Goal: Check status: Check status

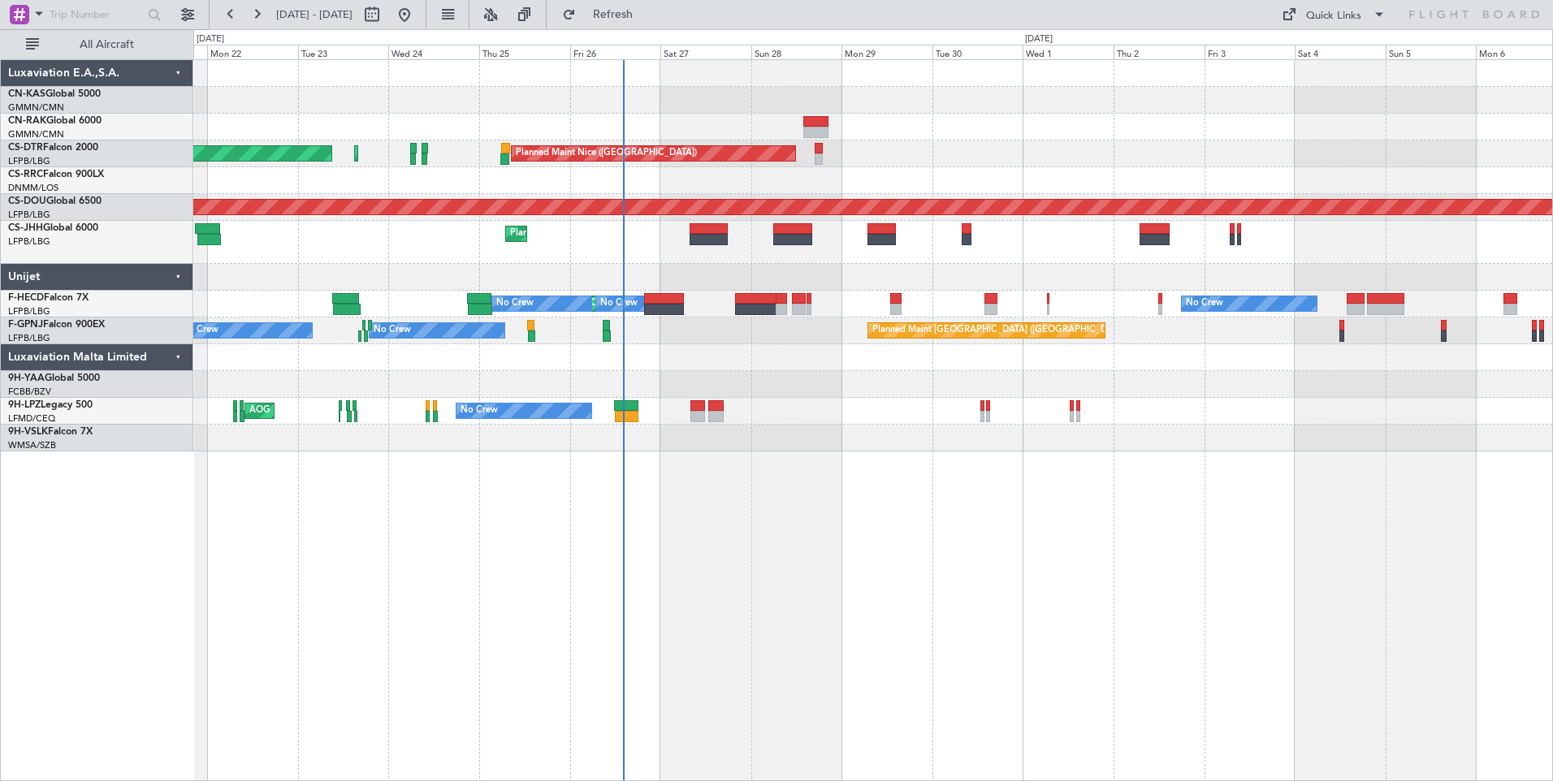
click at [765, 482] on div "Planned Maint Nice ([GEOGRAPHIC_DATA]) Planned Maint Sofia AOG Maint Sofia Plan…" at bounding box center [873, 420] width 1360 height 722
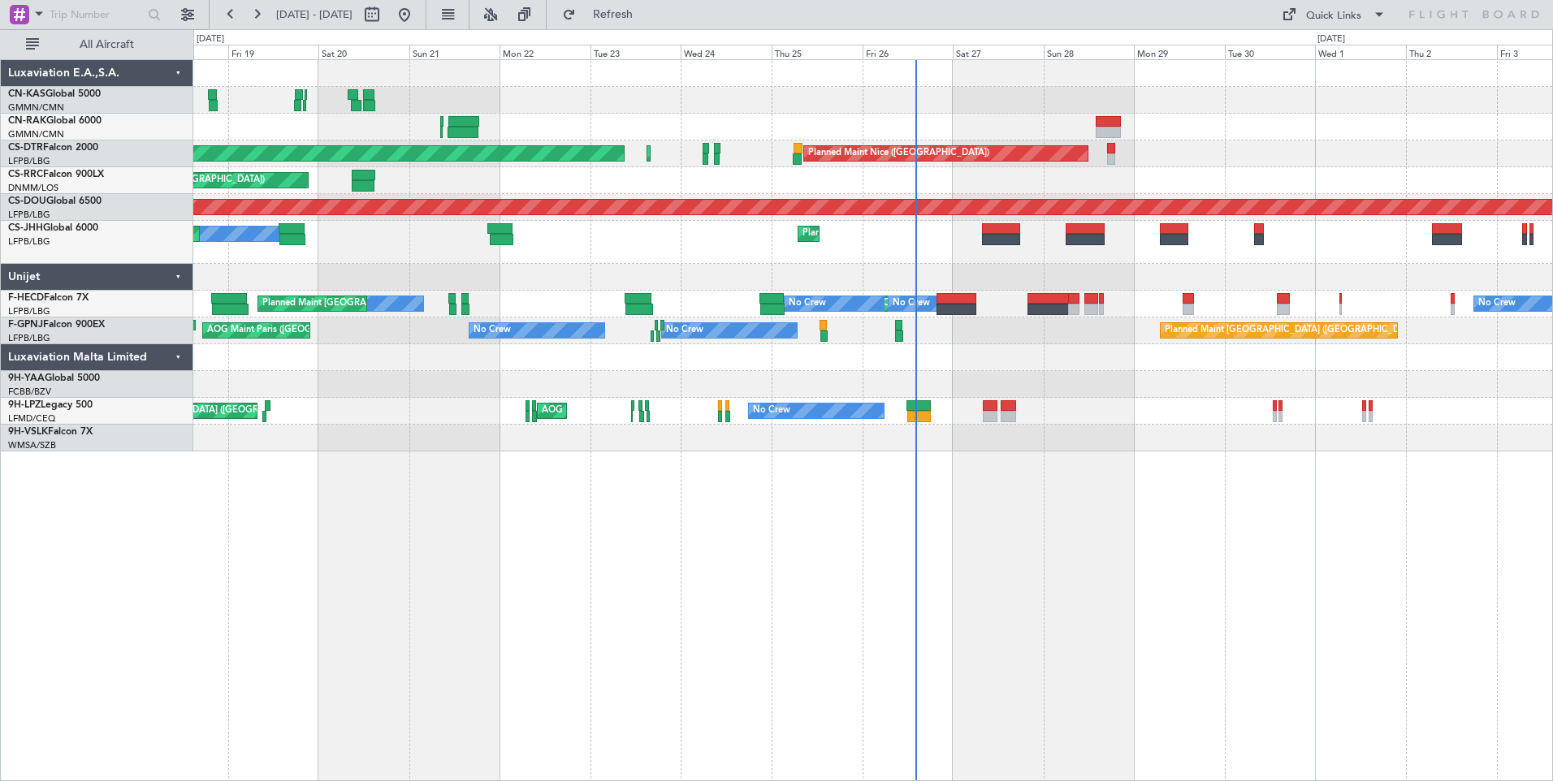
click at [673, 564] on div "Planned Maint Nice ([GEOGRAPHIC_DATA]) Planned Maint Sofia AOG Maint Sofia Plan…" at bounding box center [873, 420] width 1360 height 722
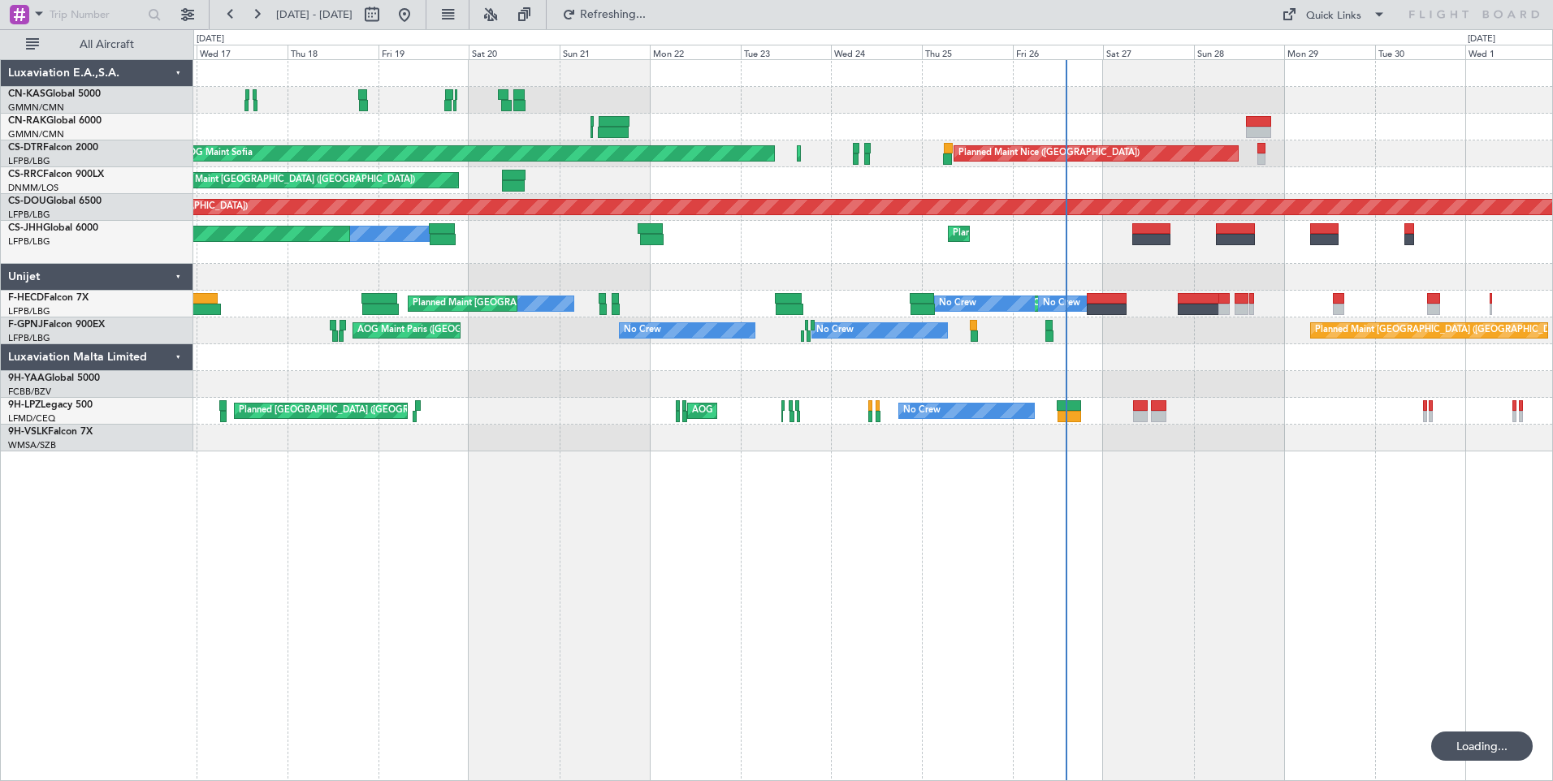
click at [587, 544] on div "Planned Maint Nice ([GEOGRAPHIC_DATA]) Planned Maint Sofia AOG Maint Sofia Plan…" at bounding box center [873, 420] width 1360 height 722
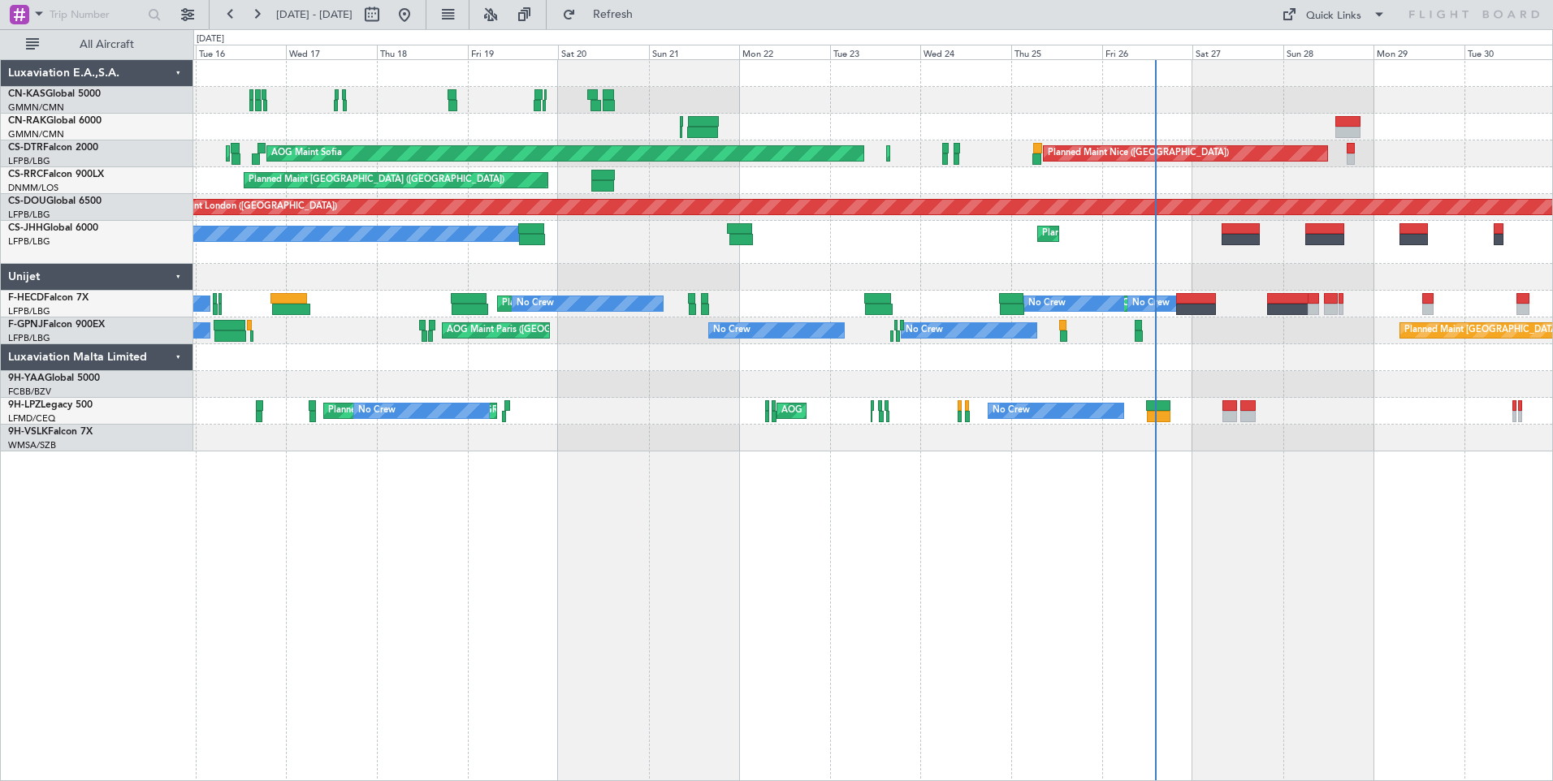
click at [677, 561] on div "Planned Maint Nice ([GEOGRAPHIC_DATA]) AOG Maint Sofia Planned Maint Sofia Plan…" at bounding box center [873, 420] width 1360 height 722
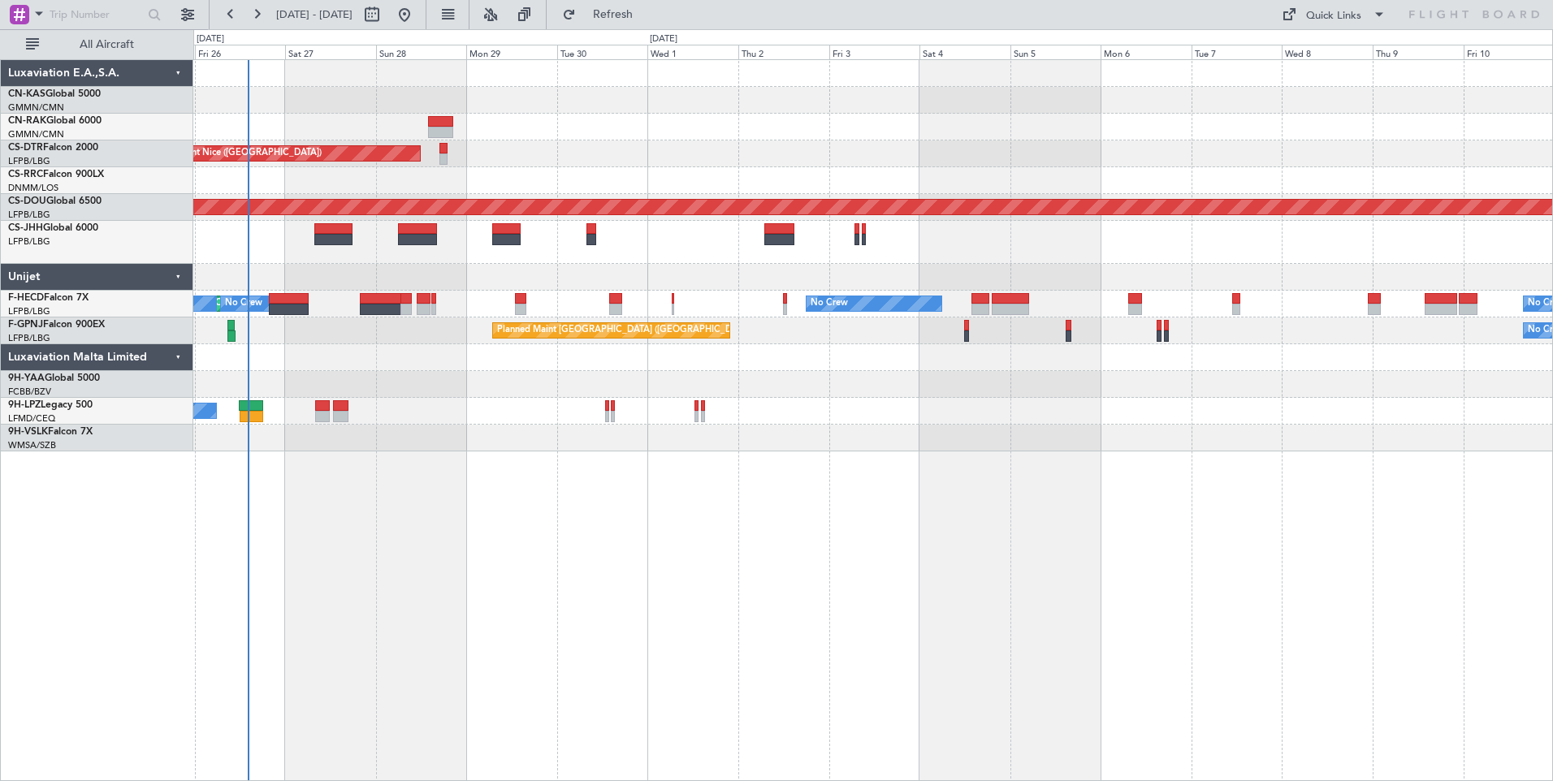
click at [401, 651] on div "Planned Maint Nice ([GEOGRAPHIC_DATA]) Planned Maint Sofia AOG Maint Sofia Plan…" at bounding box center [873, 420] width 1360 height 722
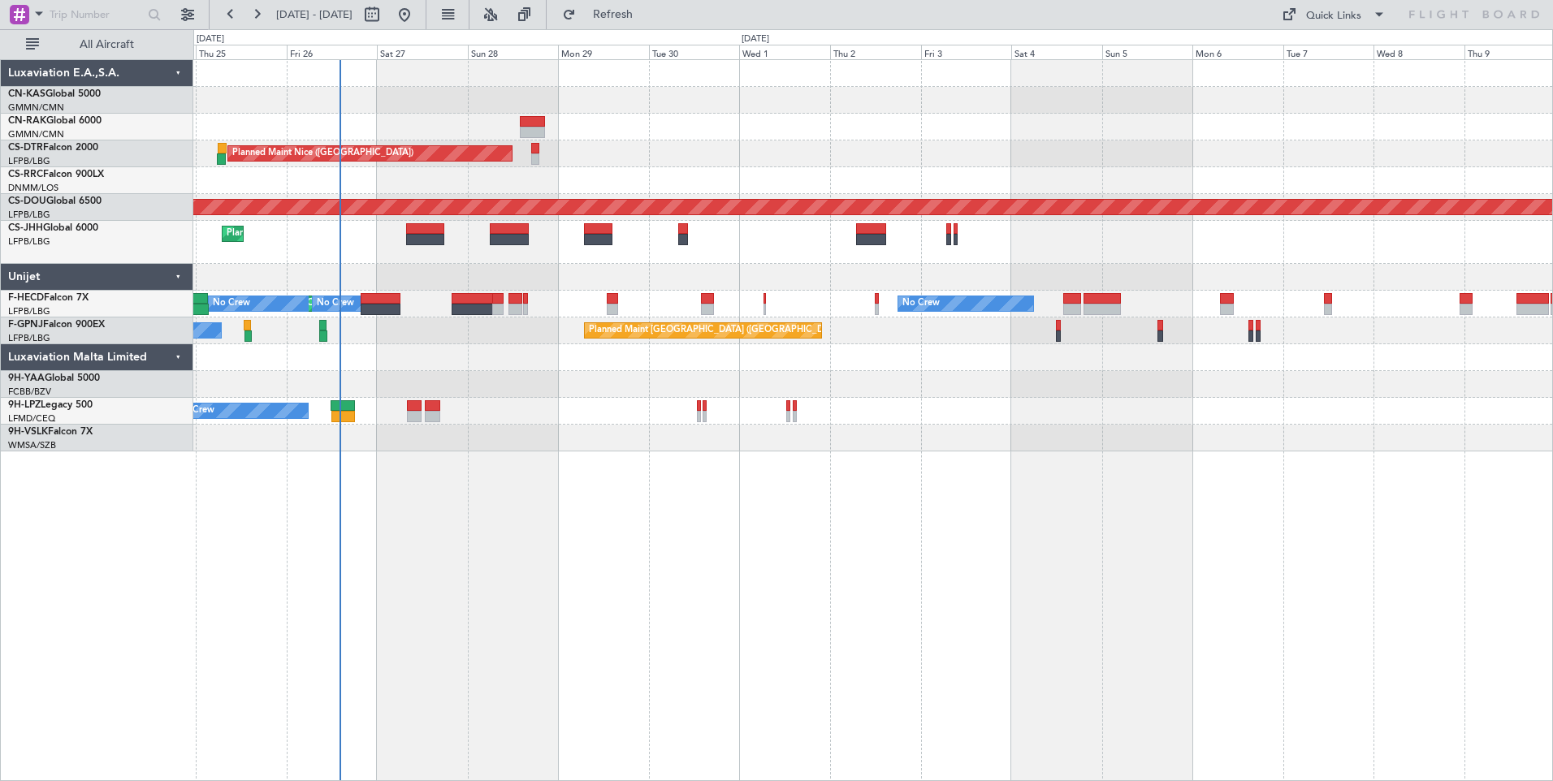
click at [919, 569] on div "Planned Maint Nice ([GEOGRAPHIC_DATA]) Planned Maint Sofia AOG Maint Sofia Plan…" at bounding box center [873, 420] width 1360 height 722
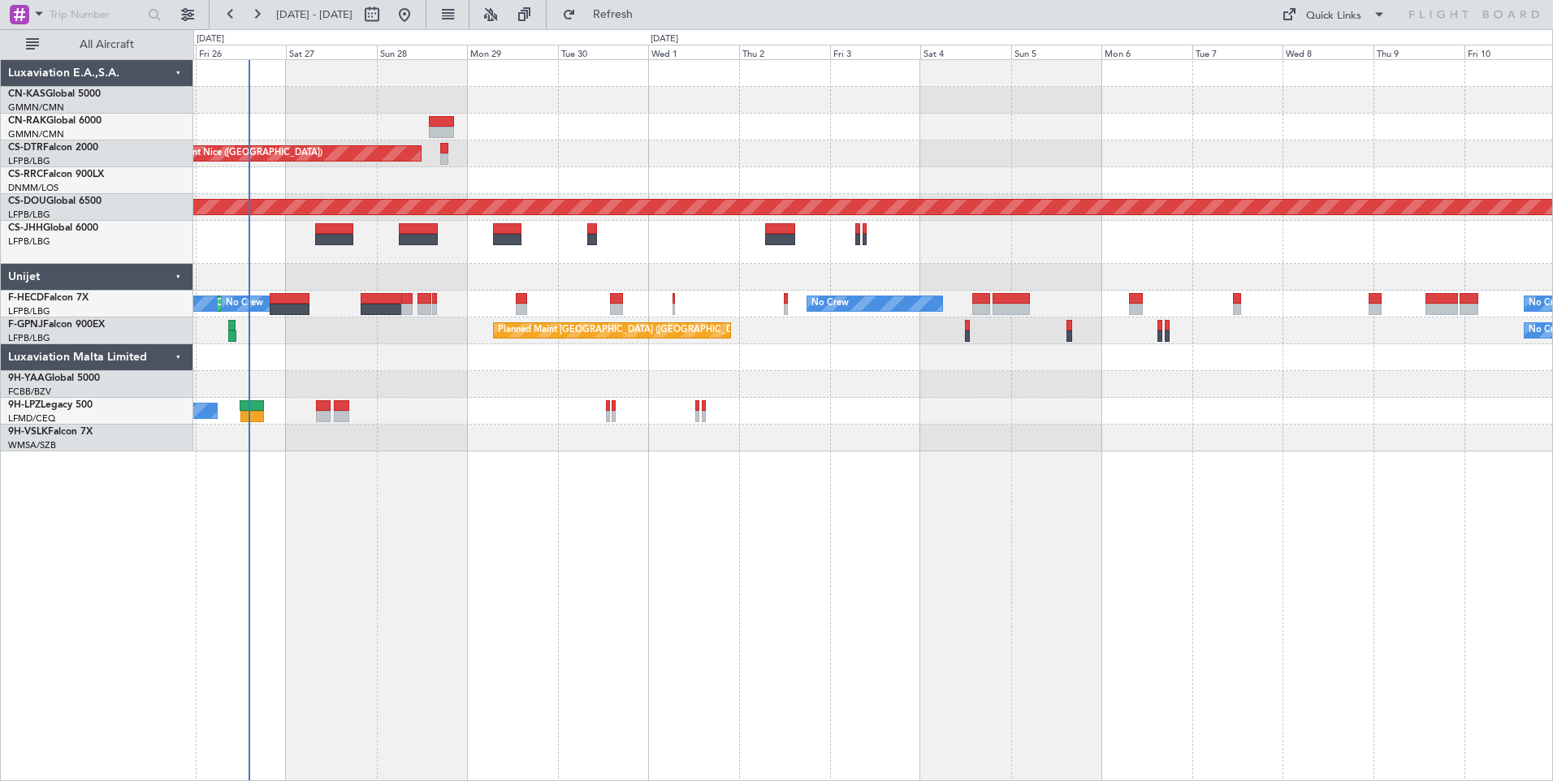
click at [932, 570] on div "Planned Maint Nice ([GEOGRAPHIC_DATA]) Planned Maint Sofia AOG Maint Sofia Plan…" at bounding box center [873, 420] width 1360 height 722
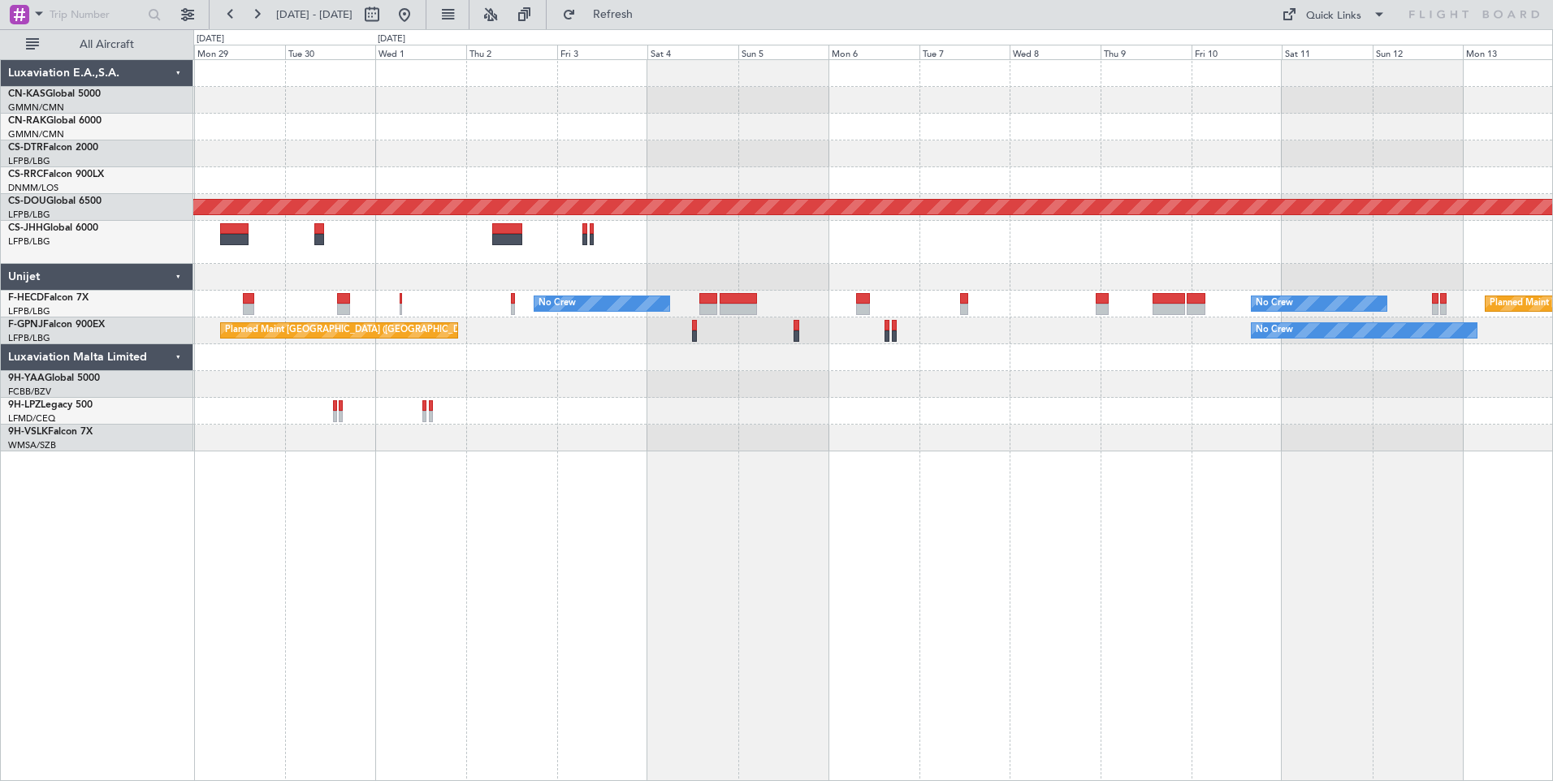
click at [742, 557] on div "Planned Maint Nice ([GEOGRAPHIC_DATA]) Planned Maint [GEOGRAPHIC_DATA] ([GEOGRA…" at bounding box center [873, 420] width 1360 height 722
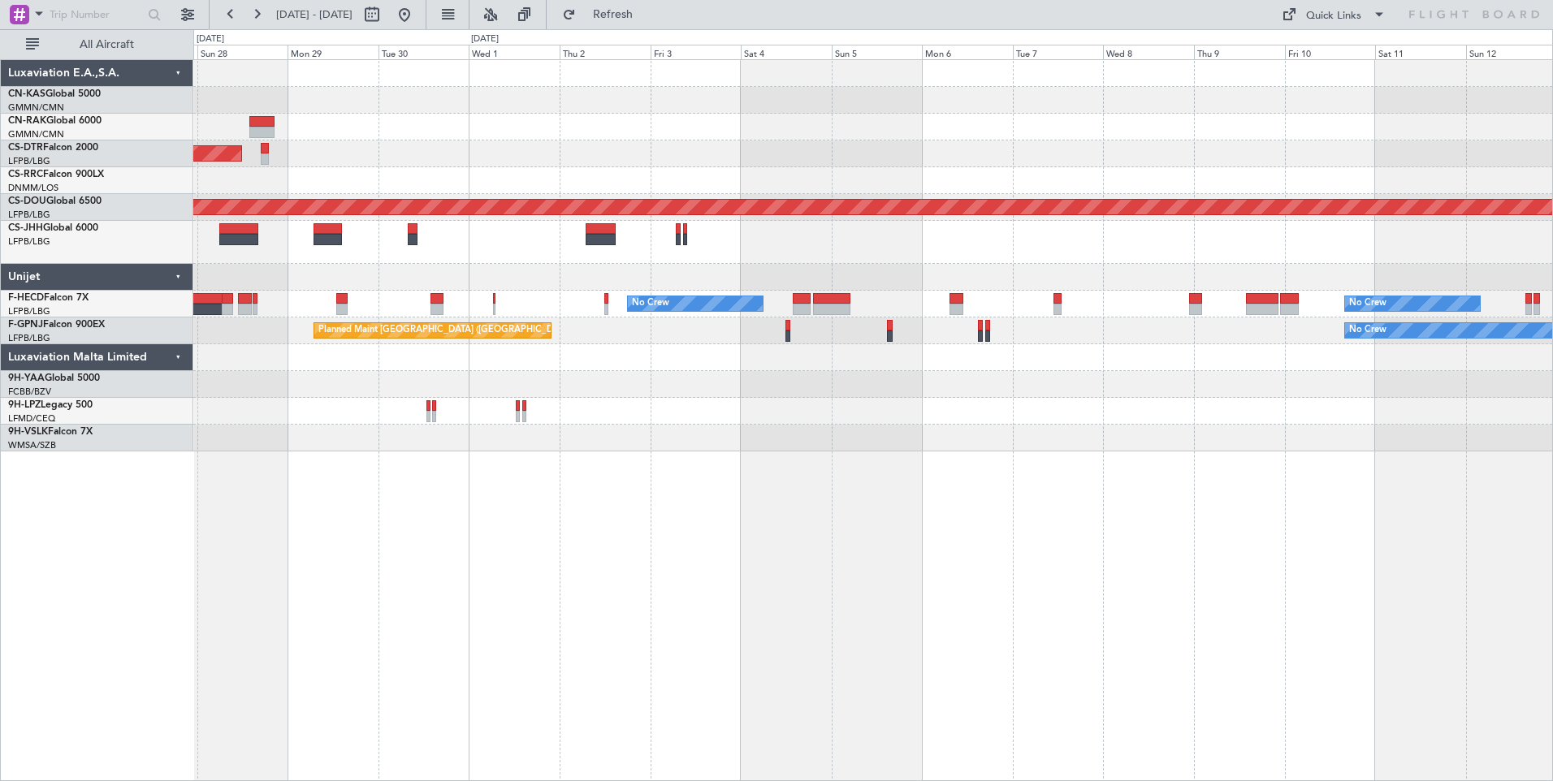
click at [822, 124] on div at bounding box center [872, 127] width 1359 height 27
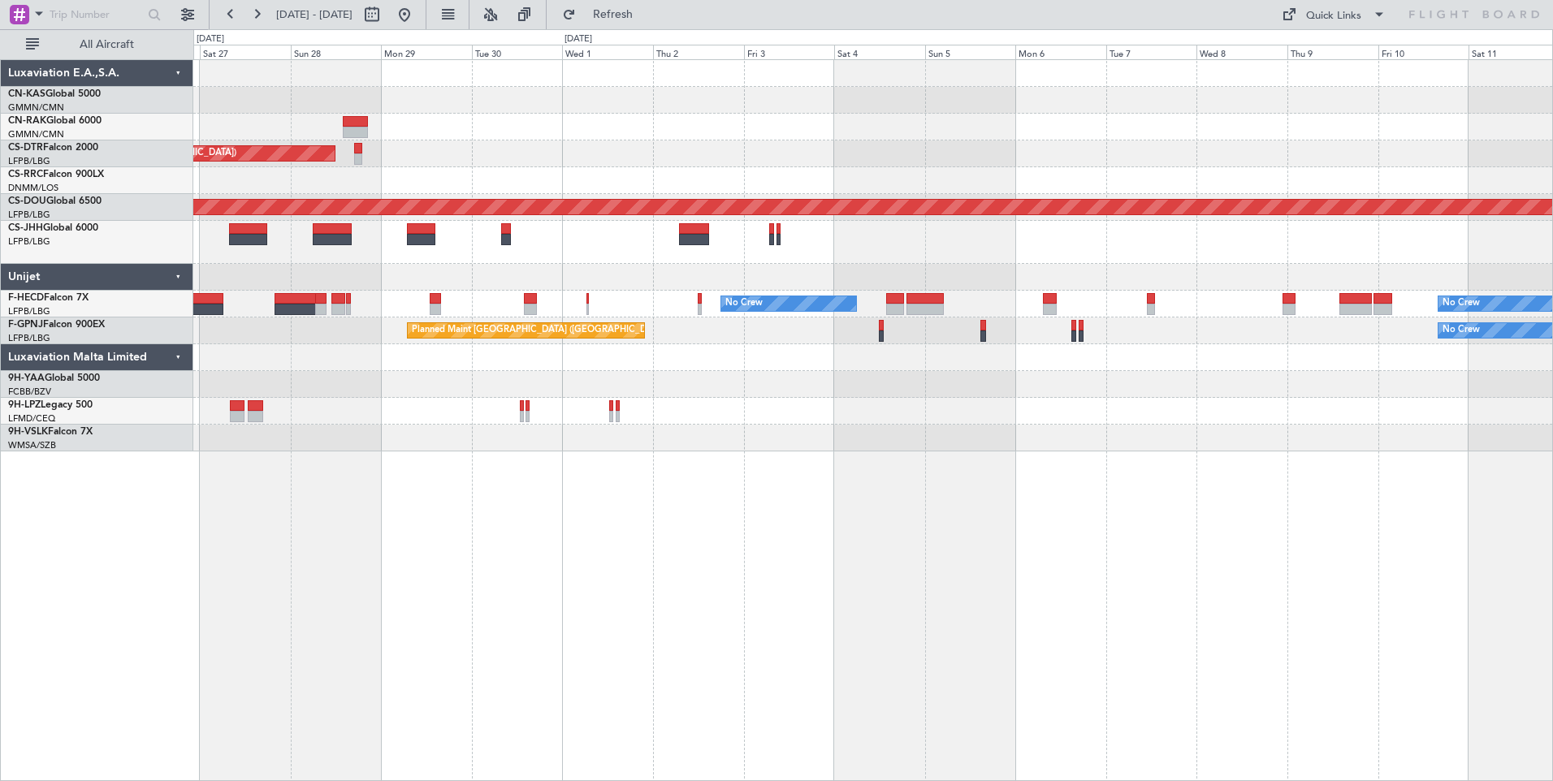
click at [800, 154] on div "Planned Maint Nice ([GEOGRAPHIC_DATA]) Planned Maint Sofia AOG Maint Sofia" at bounding box center [872, 154] width 1359 height 27
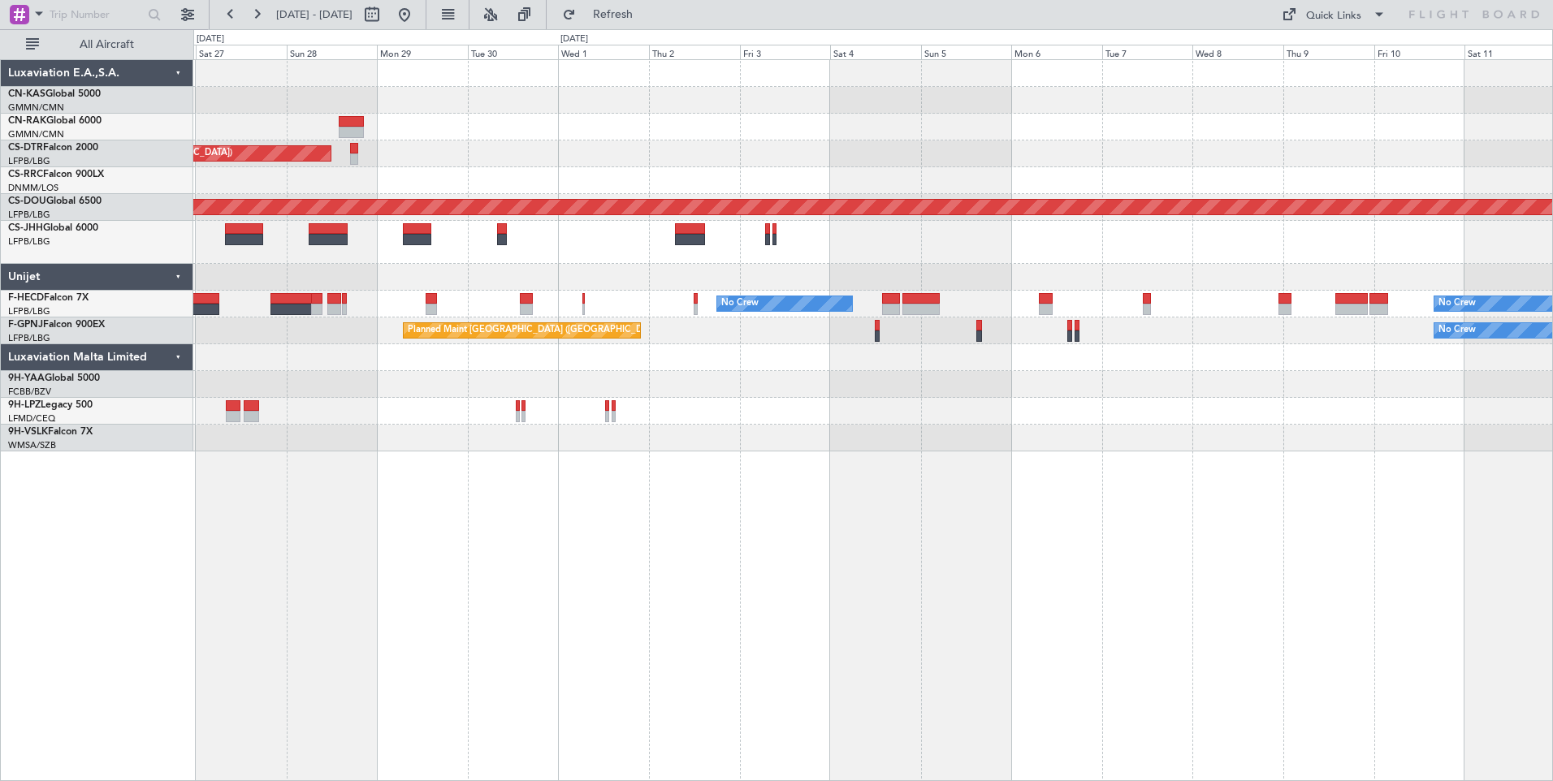
click at [796, 163] on div "Planned Maint Nice ([GEOGRAPHIC_DATA]) Planned Maint Sofia AOG Maint Sofia" at bounding box center [872, 154] width 1359 height 27
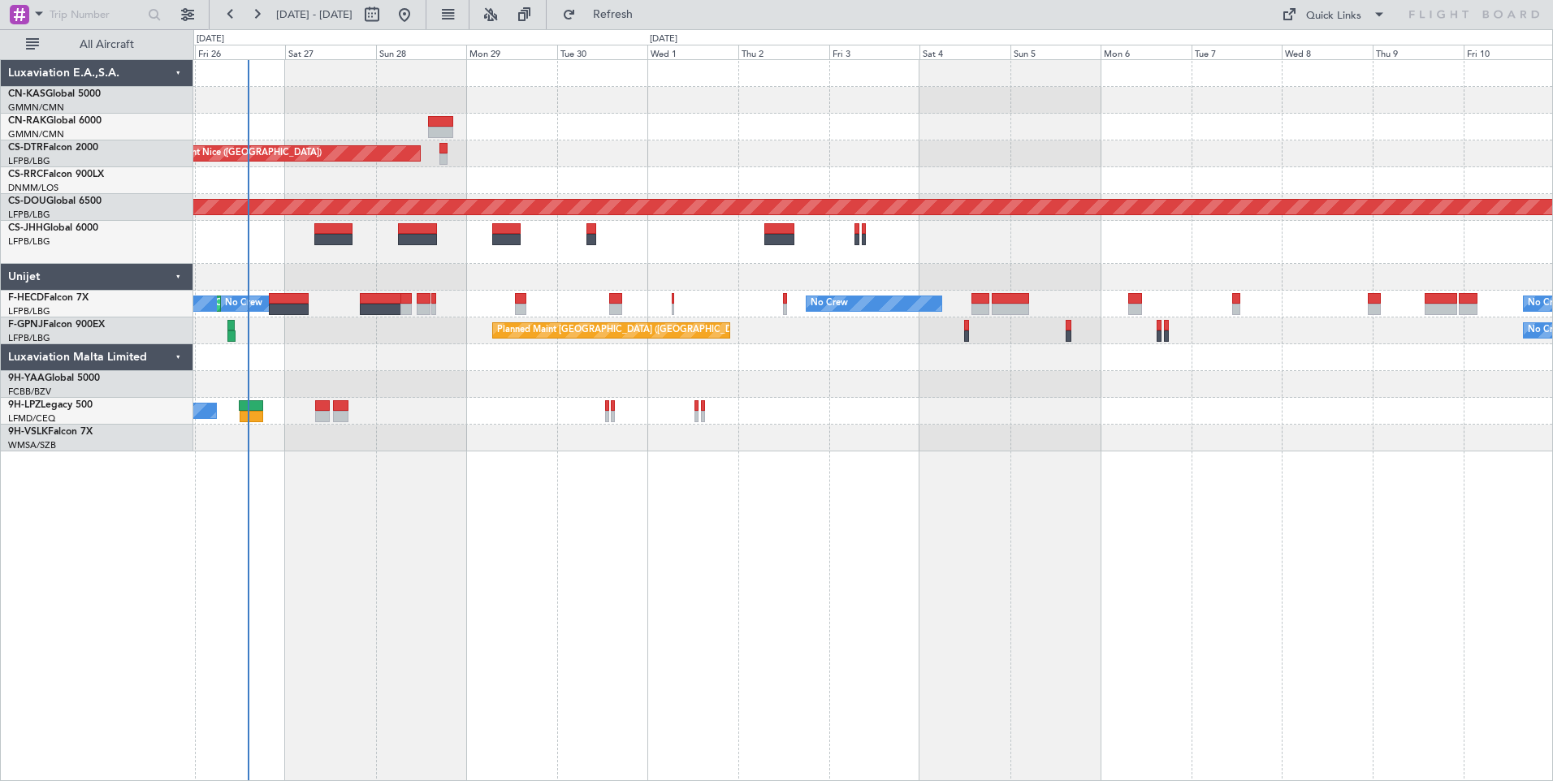
click at [451, 570] on div "Planned Maint Nice ([GEOGRAPHIC_DATA]) Planned Maint Sofia AOG Maint Sofia Plan…" at bounding box center [873, 420] width 1360 height 722
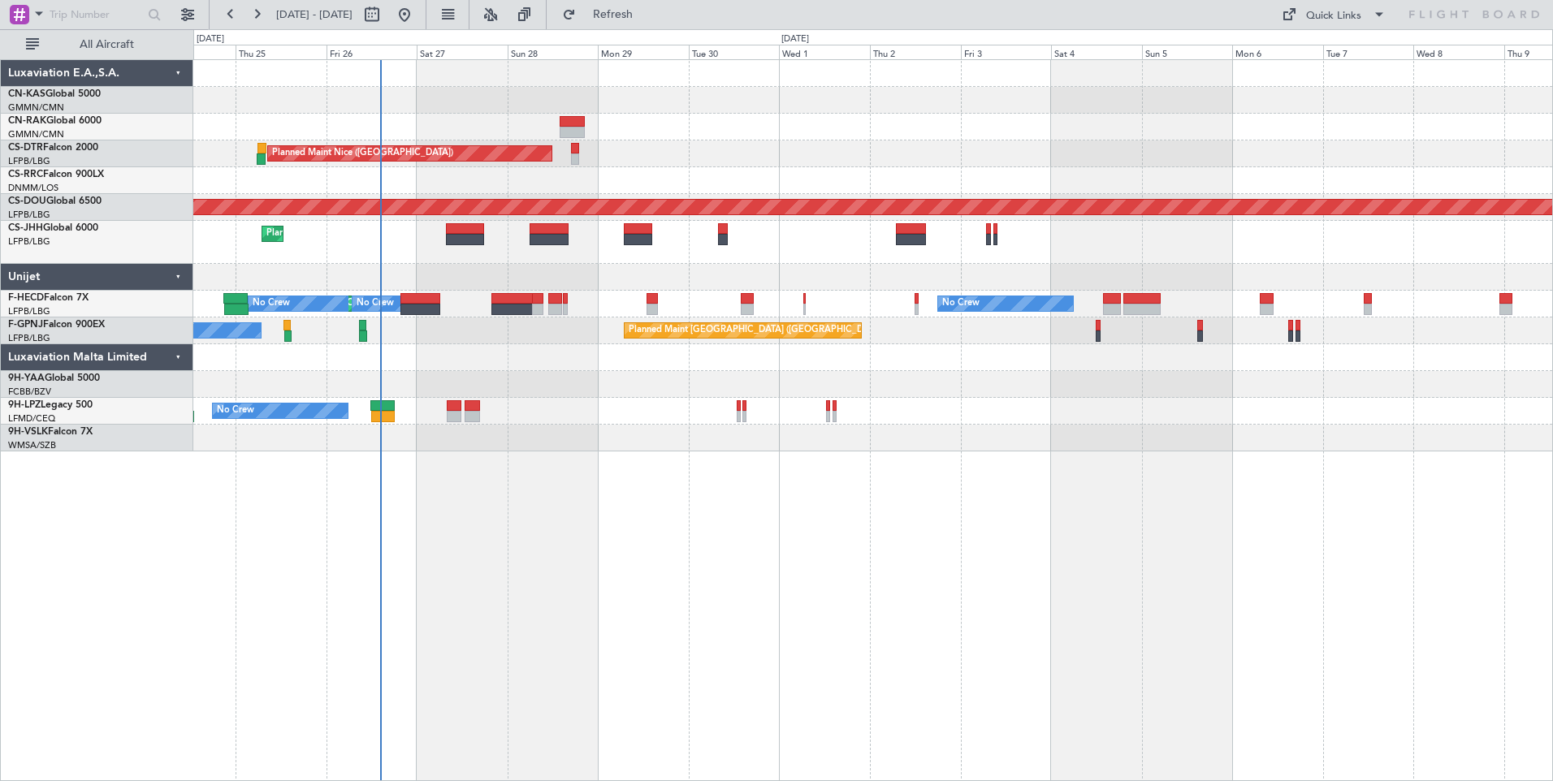
click at [474, 186] on div at bounding box center [872, 180] width 1359 height 27
